Goal: Task Accomplishment & Management: Use online tool/utility

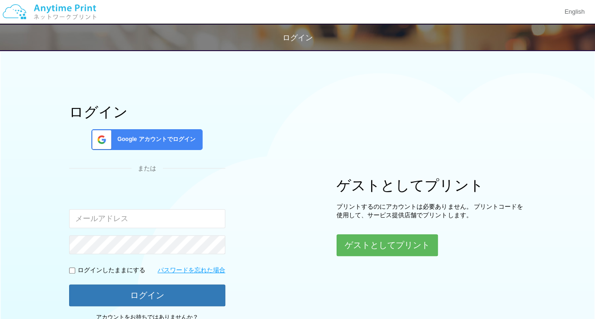
click at [163, 141] on span "Google アカウントでログイン" at bounding box center [155, 139] width 82 height 8
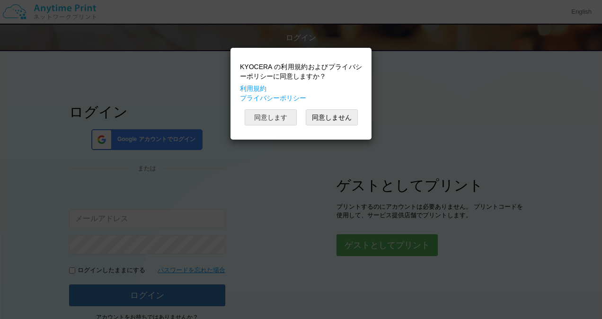
click at [286, 113] on button "同意します" at bounding box center [271, 117] width 52 height 16
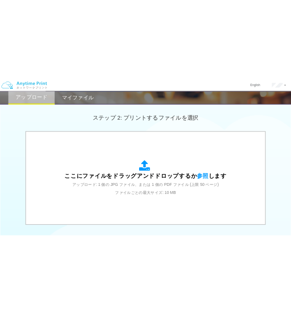
scroll to position [260, 0]
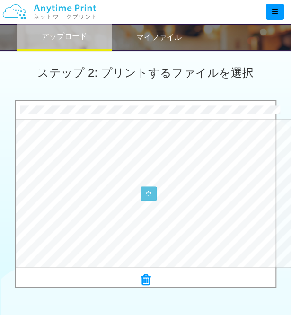
click at [152, 277] on div at bounding box center [146, 280] width 260 height 13
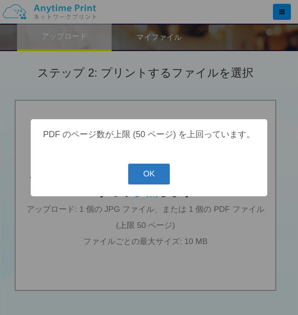
click at [155, 170] on button "OK" at bounding box center [149, 174] width 42 height 21
